Goal: Information Seeking & Learning: Learn about a topic

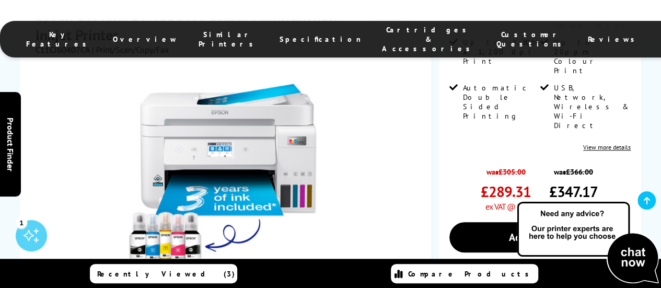
scroll to position [351, 0]
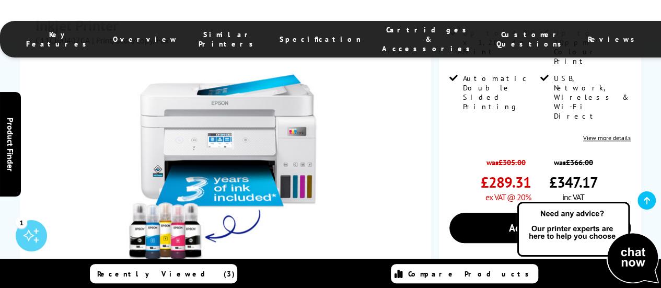
click at [161, 32] on li "Overview" at bounding box center [145, 39] width 86 height 28
click at [149, 28] on li "Overview" at bounding box center [145, 39] width 86 height 28
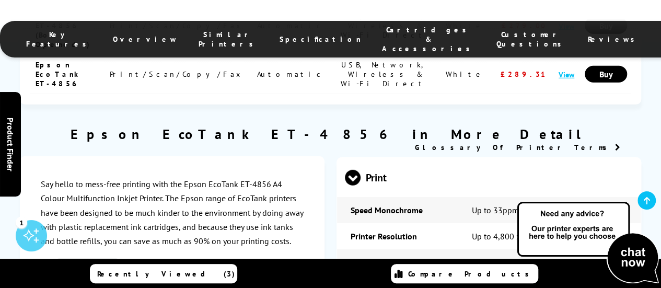
scroll to position [1501, 0]
